Goal: Navigation & Orientation: Find specific page/section

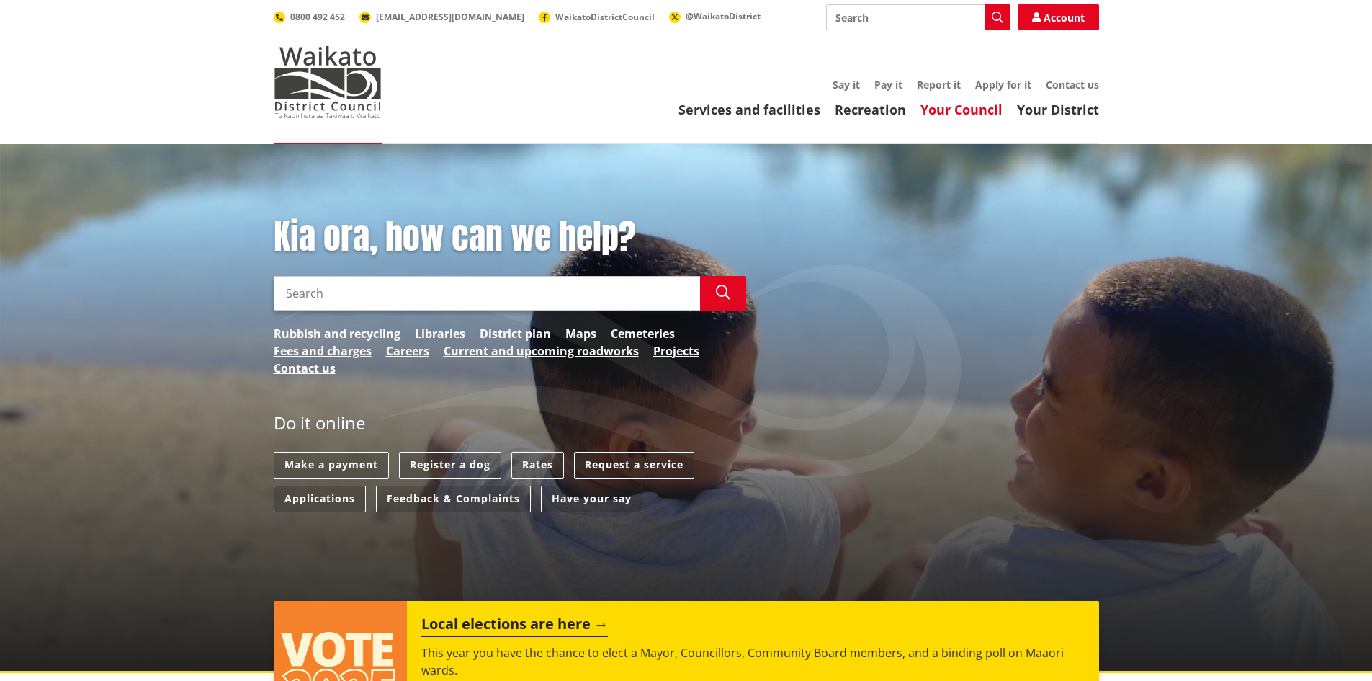
click at [955, 116] on link "Your Council" at bounding box center [962, 109] width 82 height 17
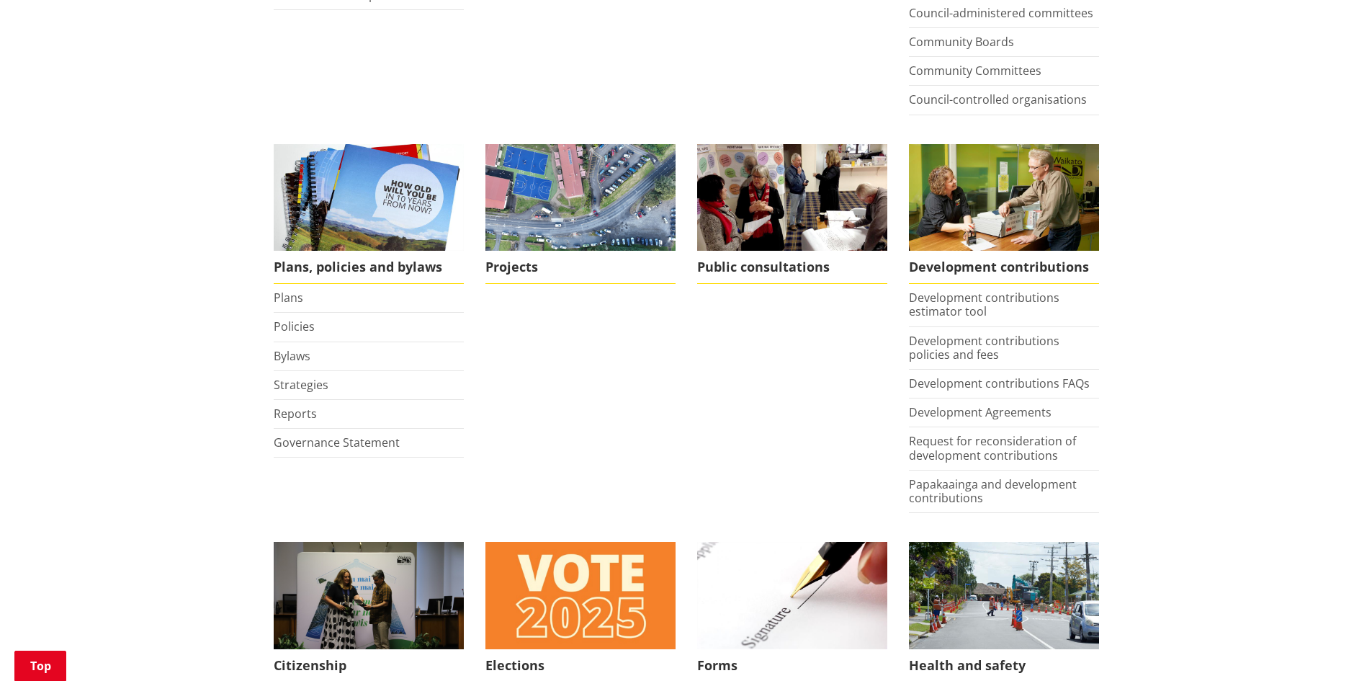
scroll to position [504, 0]
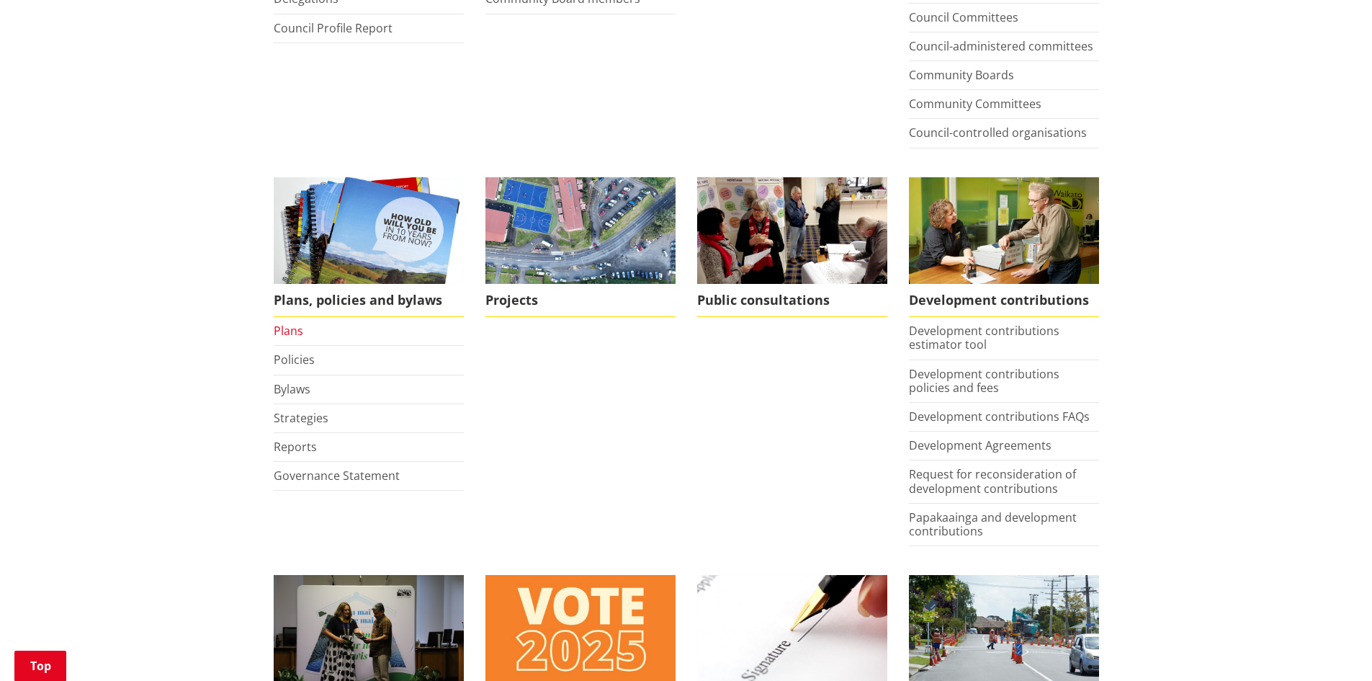
click at [298, 328] on link "Plans" at bounding box center [289, 331] width 30 height 16
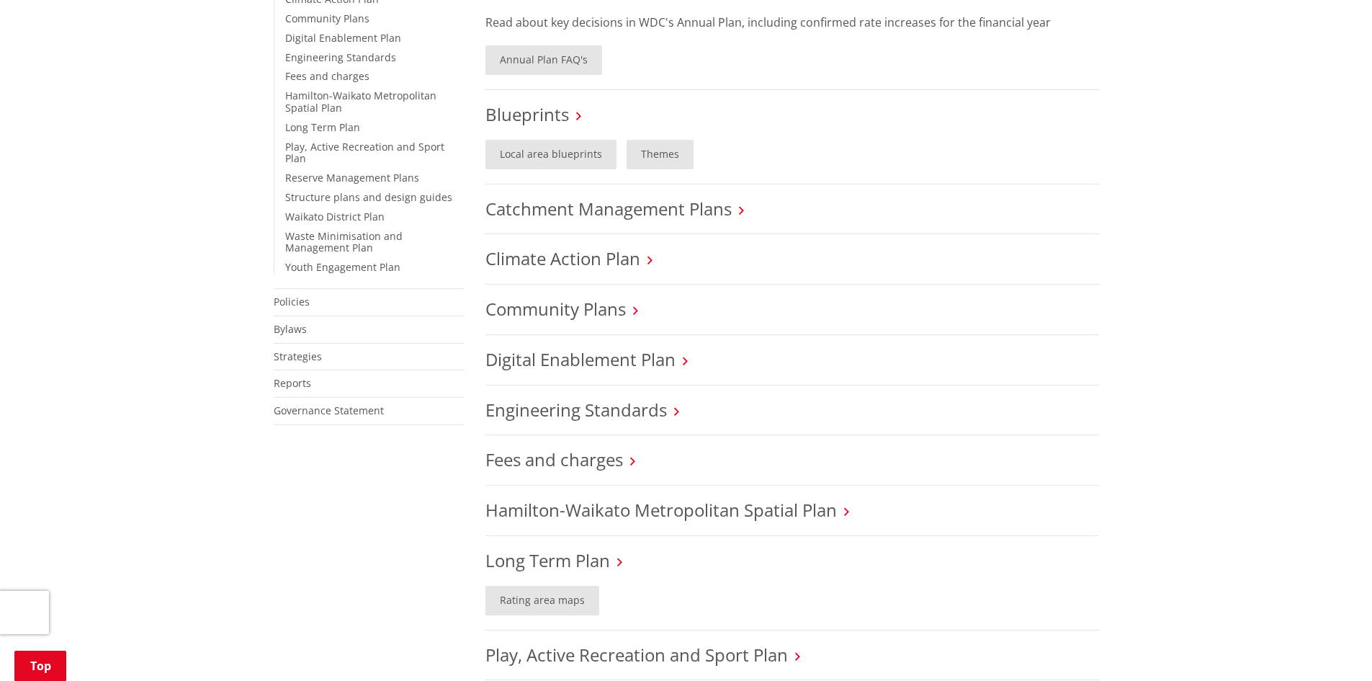
scroll to position [720, 0]
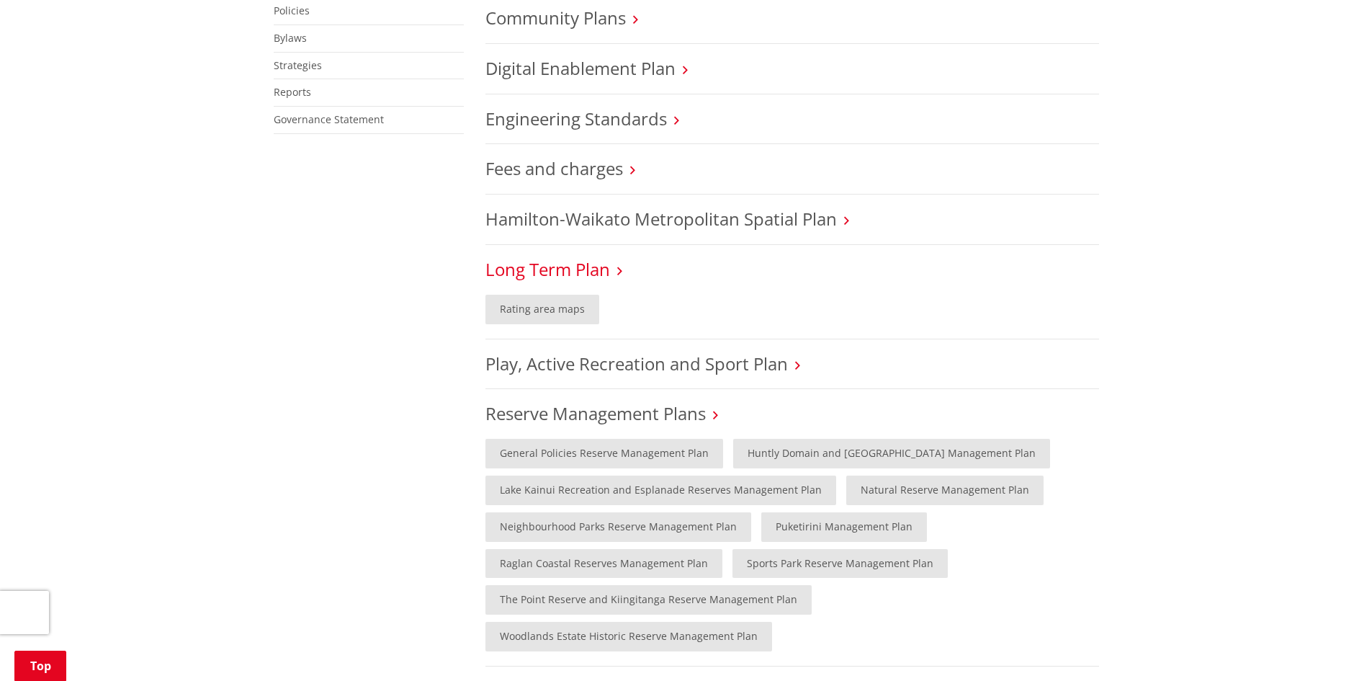
click at [560, 272] on link "Long Term Plan" at bounding box center [548, 269] width 125 height 24
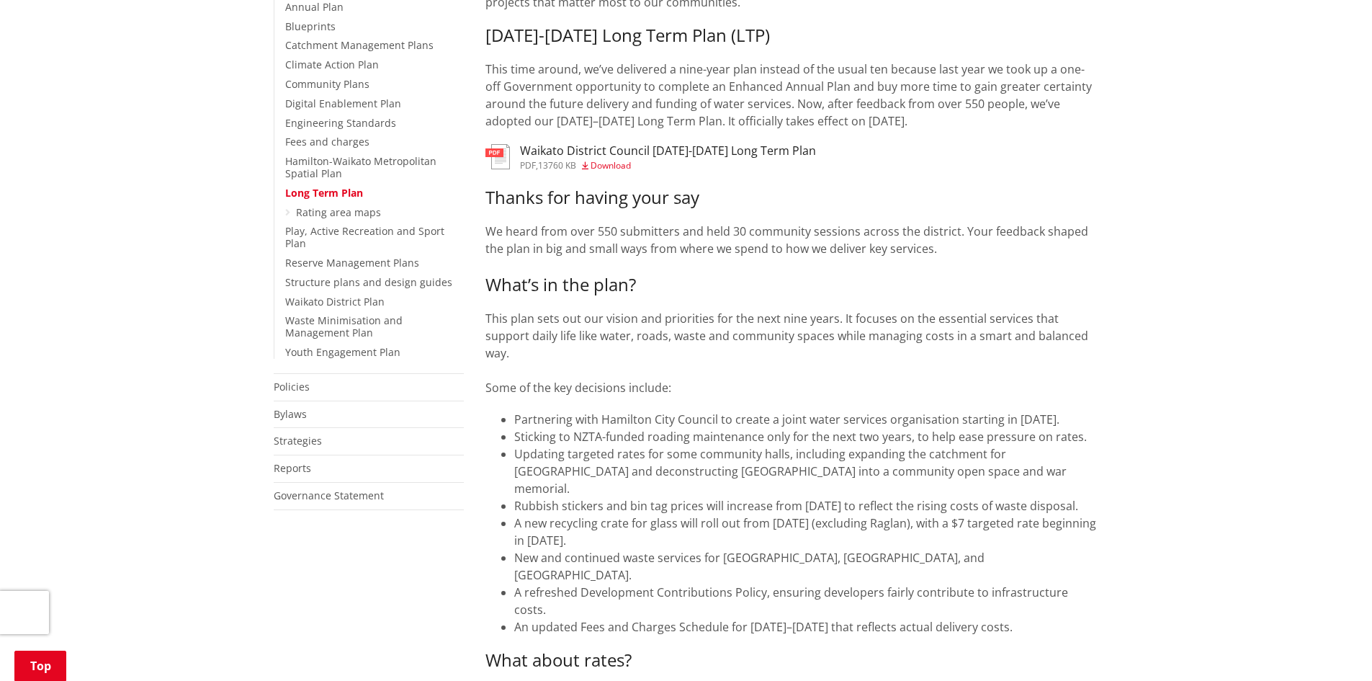
scroll to position [216, 0]
